Goal: Transaction & Acquisition: Purchase product/service

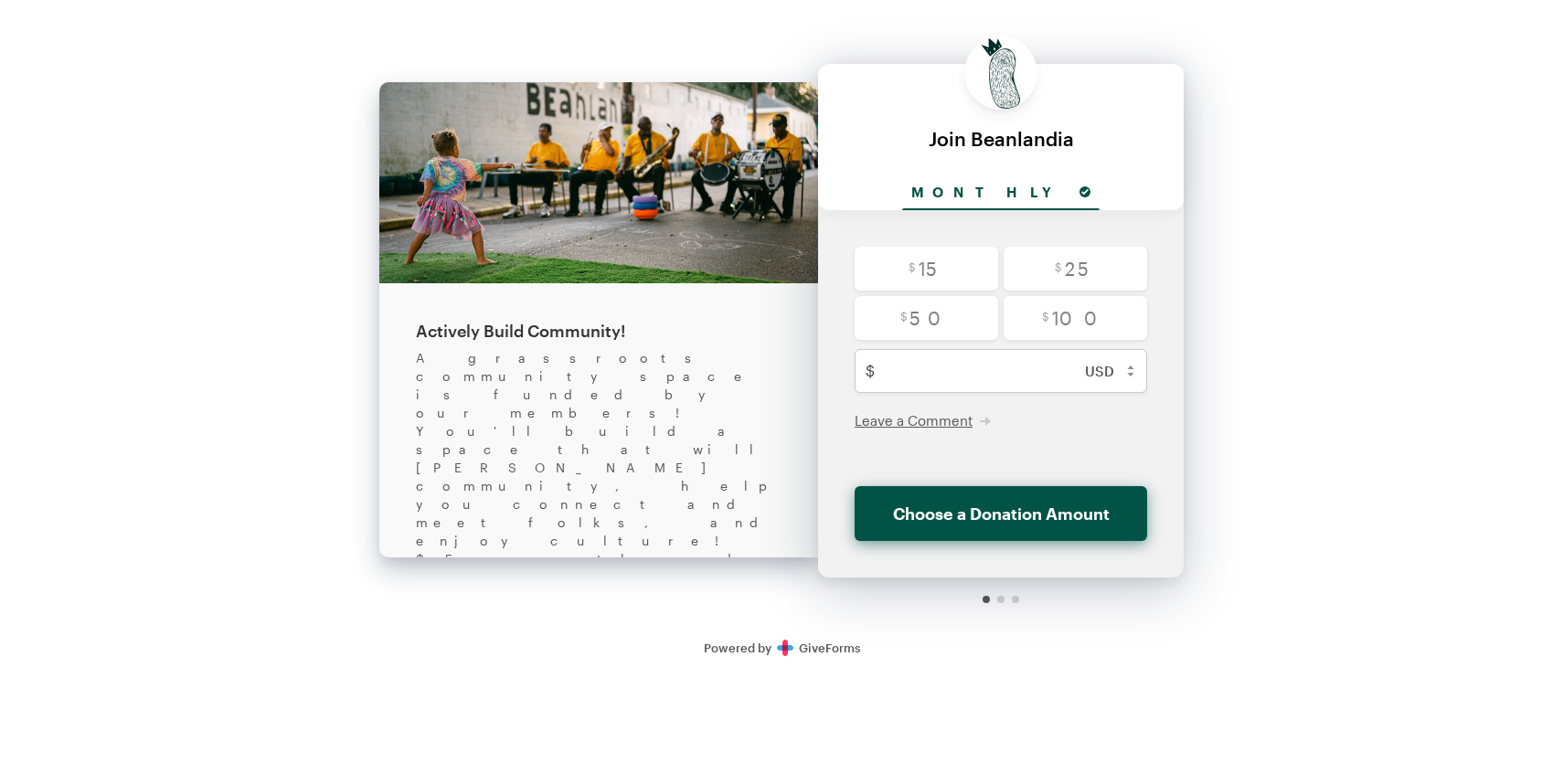
click at [1017, 193] on input "Monthly" at bounding box center [1001, 194] width 198 height 34
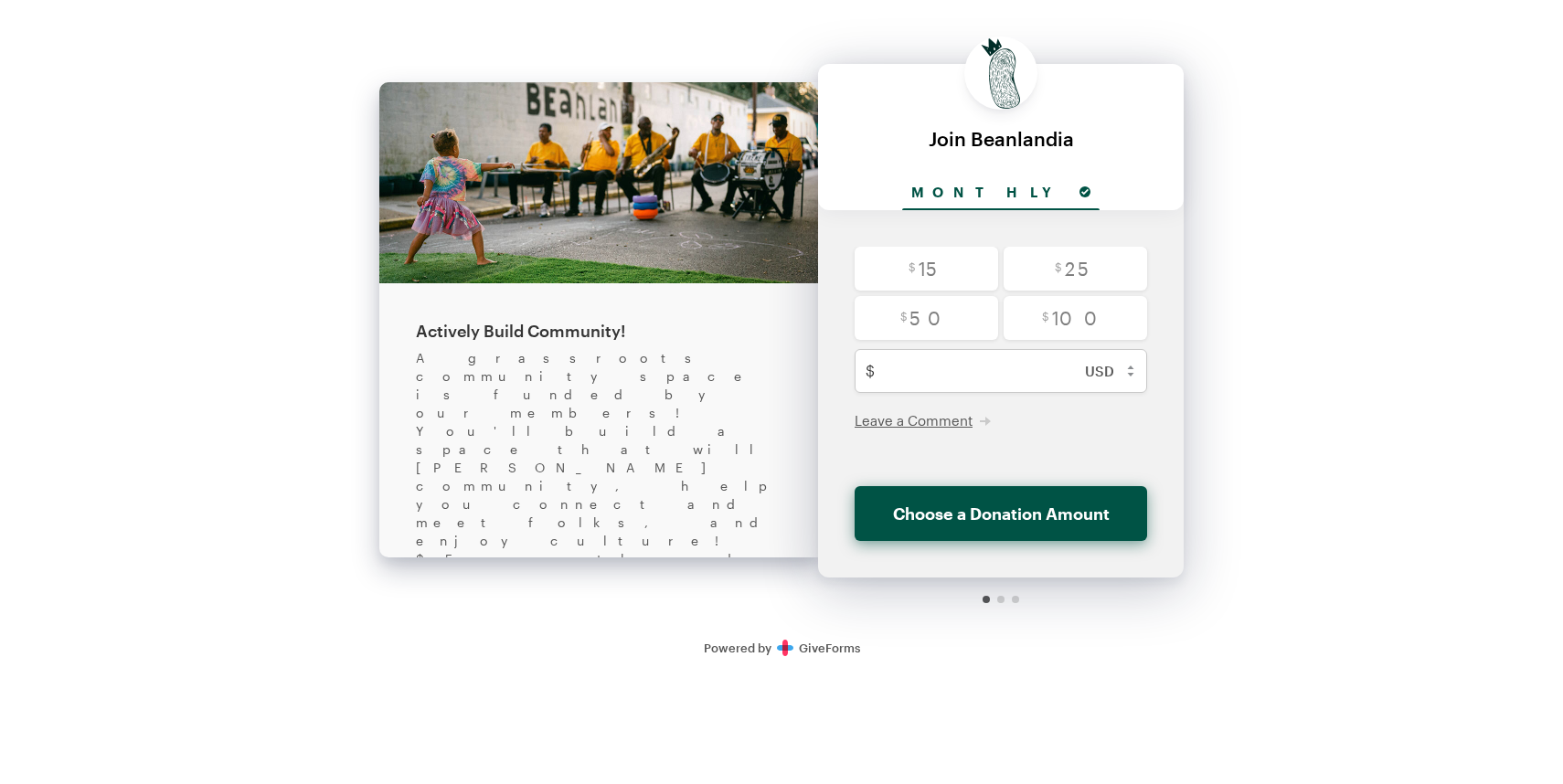
click at [1017, 193] on input "Monthly" at bounding box center [1001, 194] width 198 height 34
click at [1015, 181] on input "Monthly" at bounding box center [1001, 194] width 198 height 34
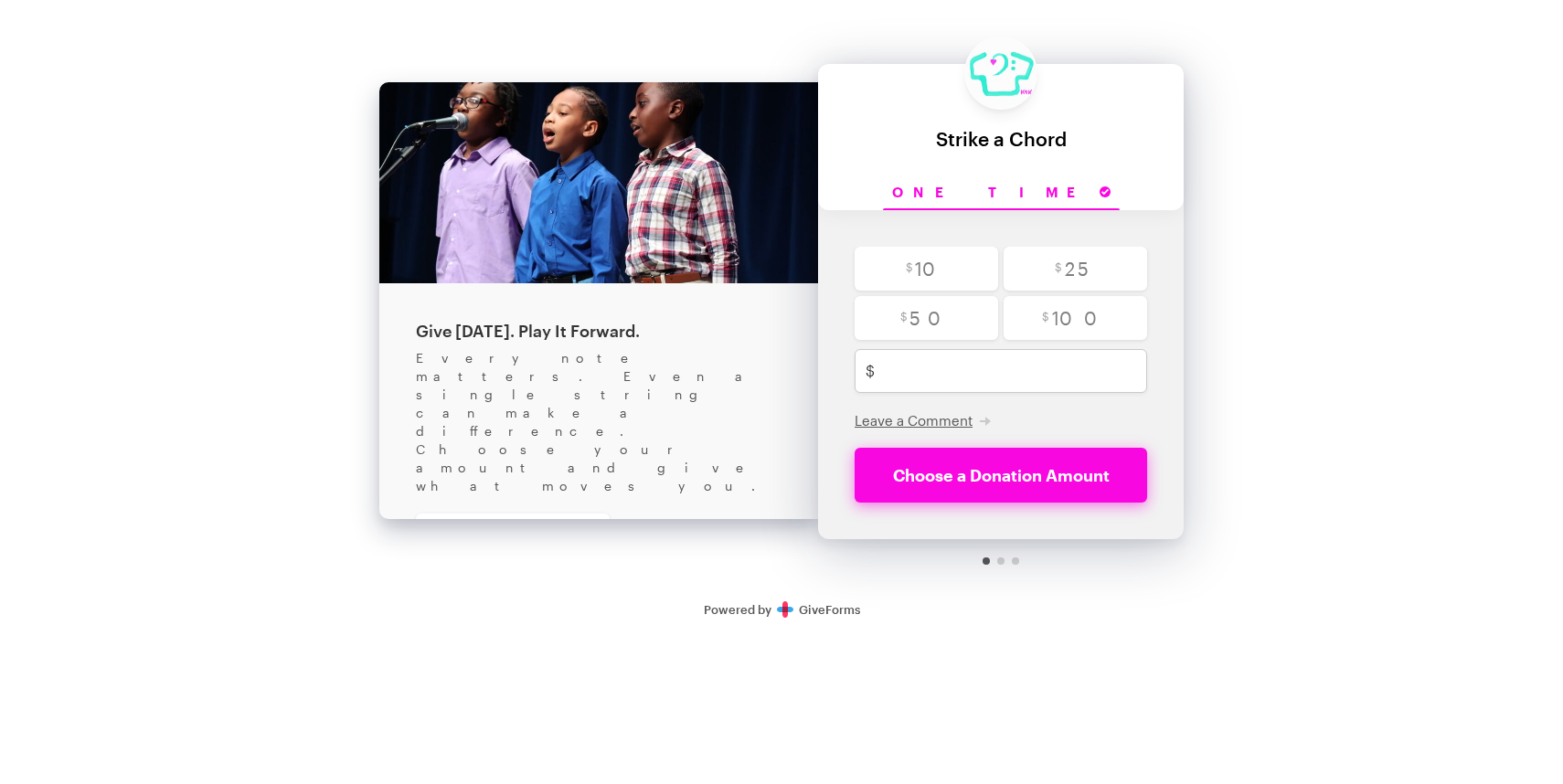
click at [1018, 190] on input "One time" at bounding box center [1001, 194] width 236 height 34
click at [1110, 197] on div at bounding box center [1001, 136] width 365 height 146
click at [1320, 306] on div "Back About this Fundraiser Back Give Today. Play It Forward. Every note matters…" at bounding box center [782, 318] width 1563 height 636
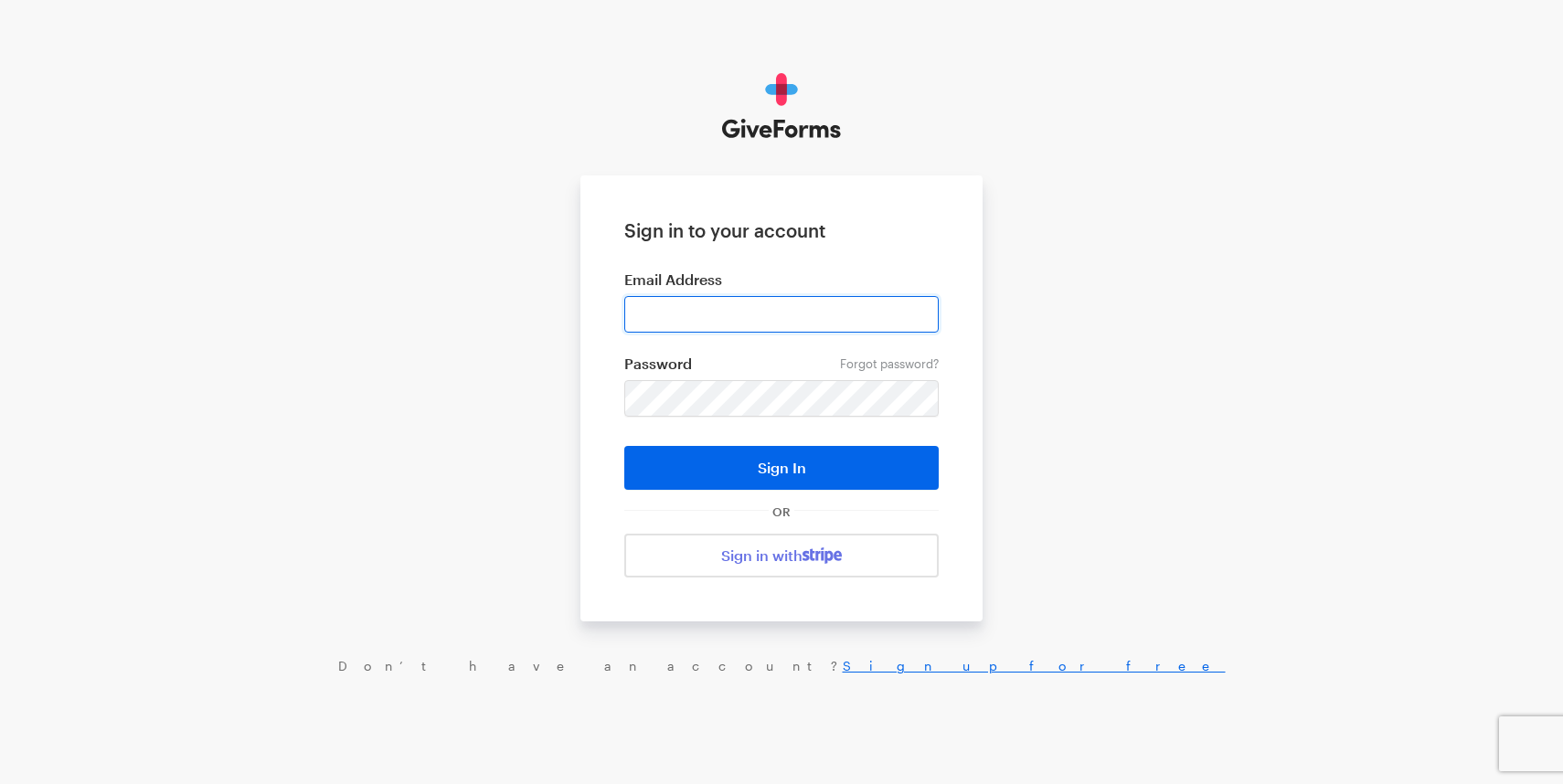
click at [715, 319] on input "email" at bounding box center [782, 314] width 315 height 37
type input "C"
type input "c"
type input "cellistko@gmail.com"
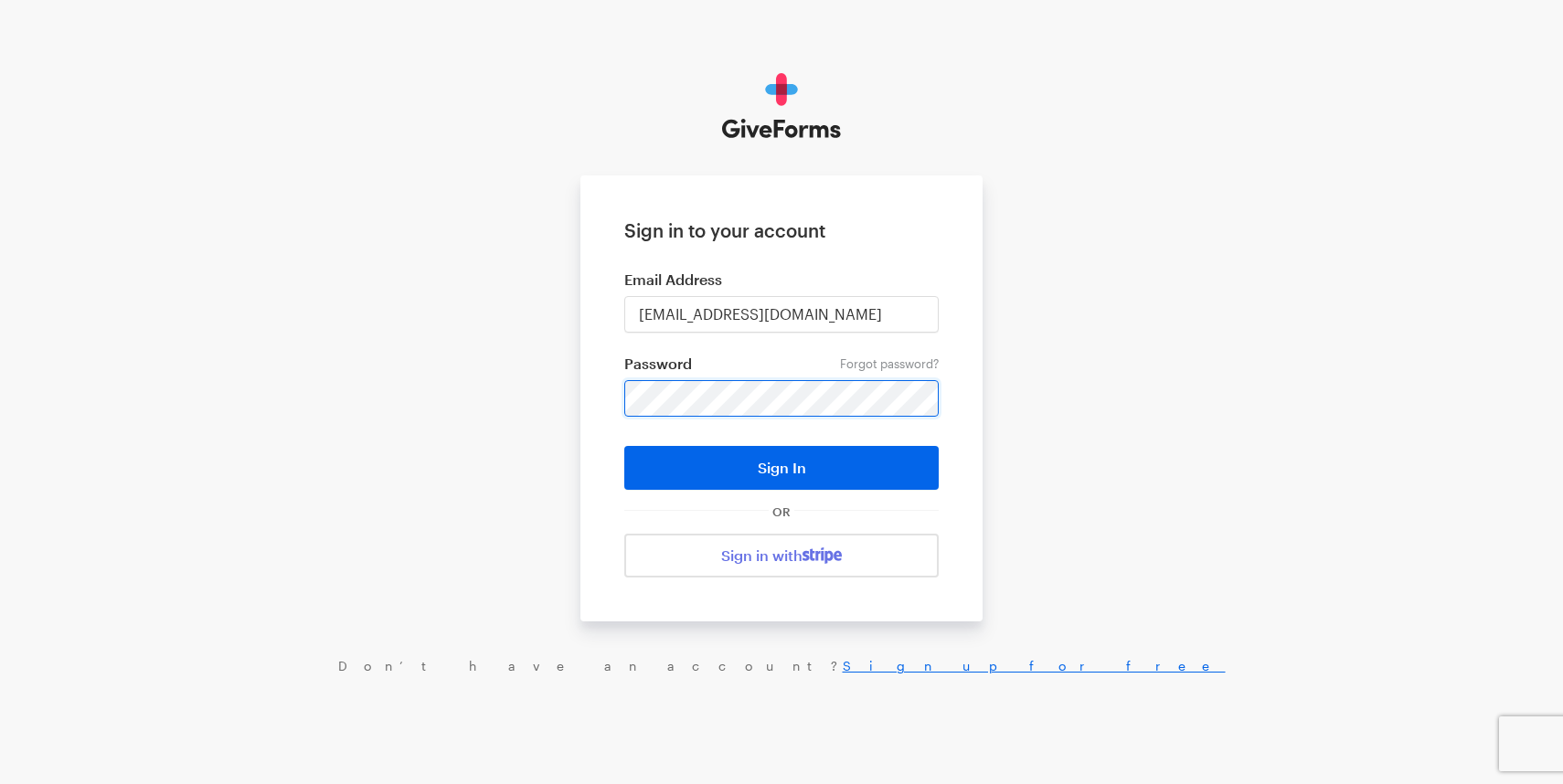
click at [625, 446] on button "Sign In" at bounding box center [782, 467] width 315 height 44
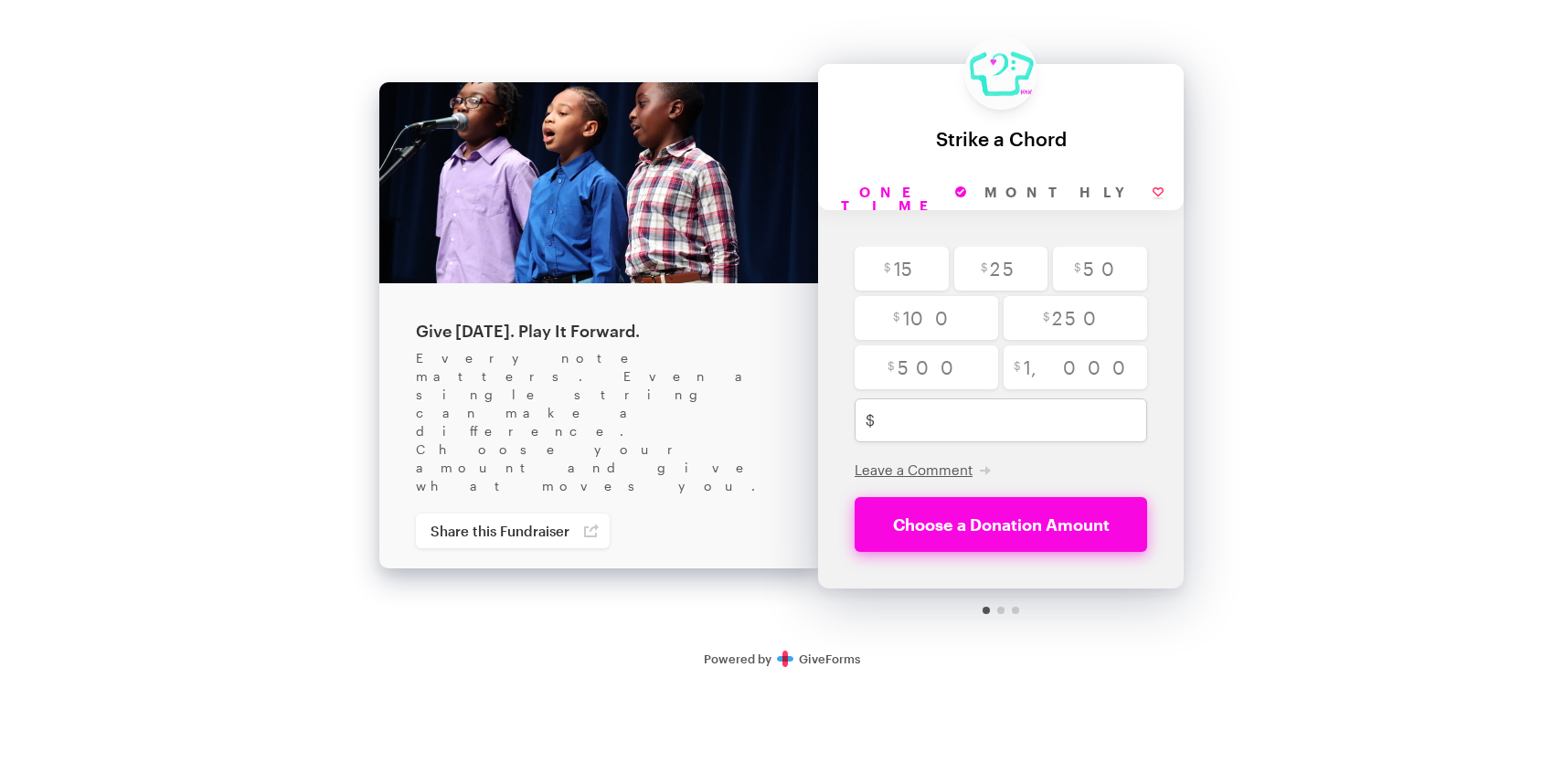
click at [237, 146] on div "Back About this Fundraiser Back Give Today. Play It Forward. Every note matters…" at bounding box center [782, 342] width 1563 height 685
